Goal: Find specific page/section: Find specific page/section

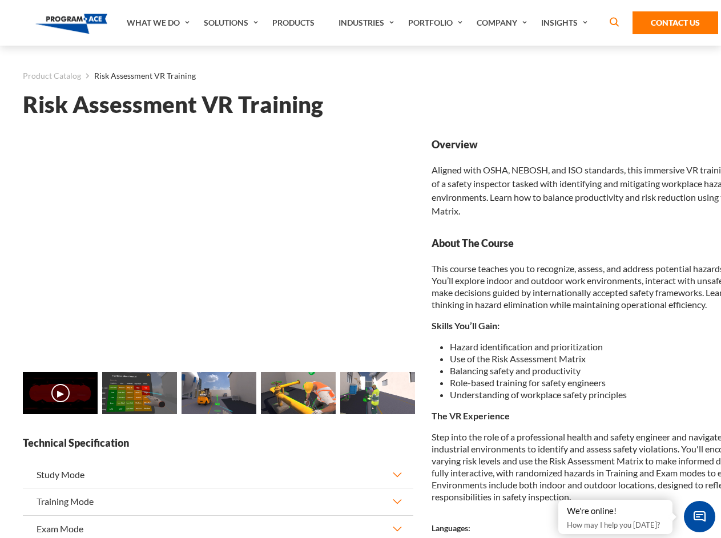
click at [232, 23] on link "Solutions" at bounding box center [232, 23] width 68 height 46
click at [0, 0] on div "AI & Computer Vision Solutions Computer Vision Quality Control AI tools for fas…" at bounding box center [0, 0] width 0 height 0
click at [0, 0] on div "AI & Computer Vision Solutions Virtual Training Solutions Virtual Tour Solution…" at bounding box center [0, 0] width 0 height 0
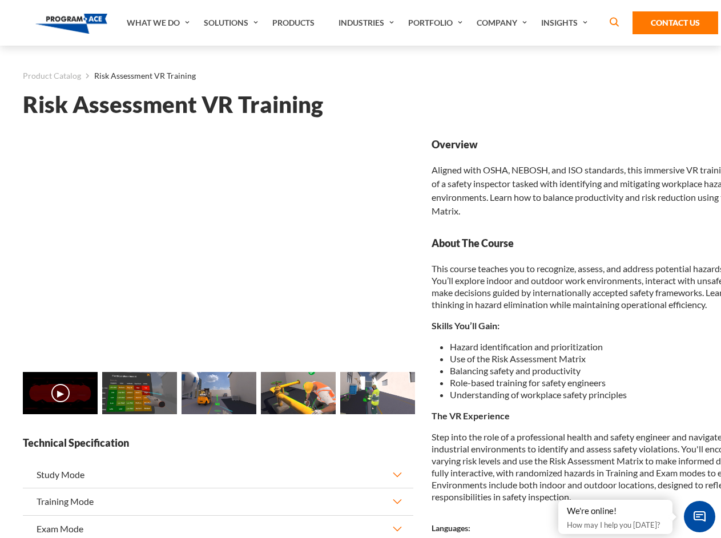
click at [0, 0] on div "AI & Computer Vision Solutions Virtual Training Solutions Virtual Tour Solution…" at bounding box center [0, 0] width 0 height 0
click at [0, 0] on div "AI & Computer Vision Solutions Computer Vision Quality Control AI tools for fas…" at bounding box center [0, 0] width 0 height 0
